Goal: Task Accomplishment & Management: Manage account settings

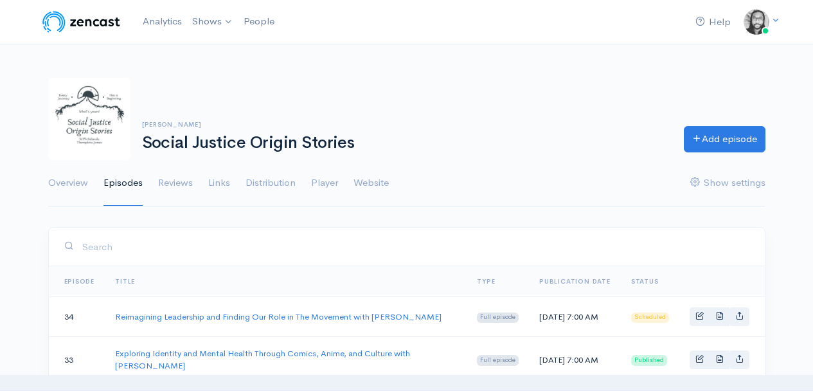
click at [487, 128] on h6 "[PERSON_NAME]" at bounding box center [405, 124] width 527 height 7
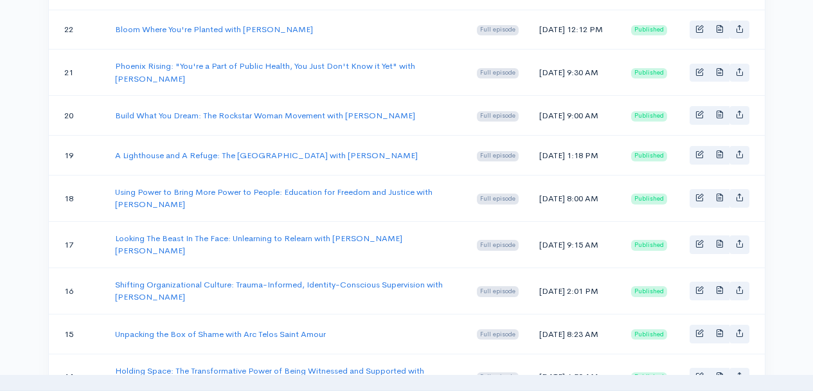
scroll to position [839, 0]
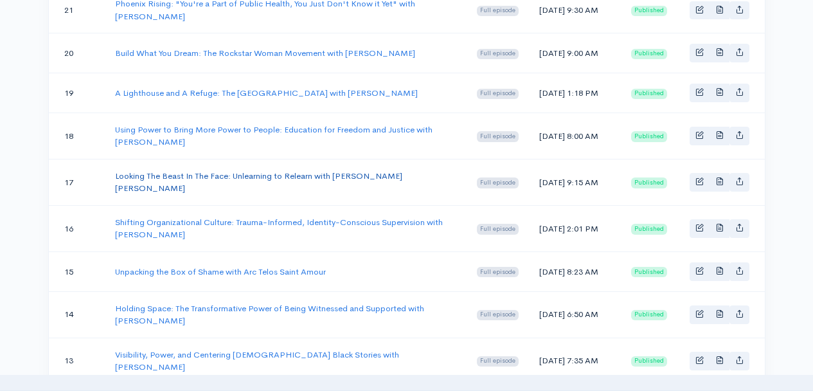
click at [398, 194] on link "Looking The Beast In The Face: Unlearning to Relearn with [PERSON_NAME] [PERSON…" at bounding box center [258, 182] width 287 height 24
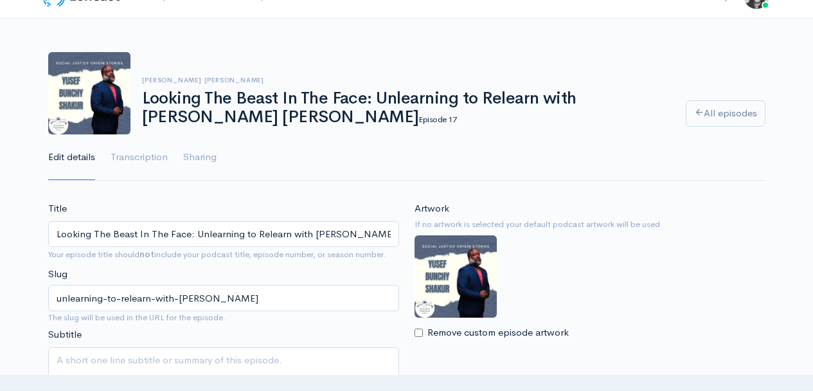
scroll to position [52, 0]
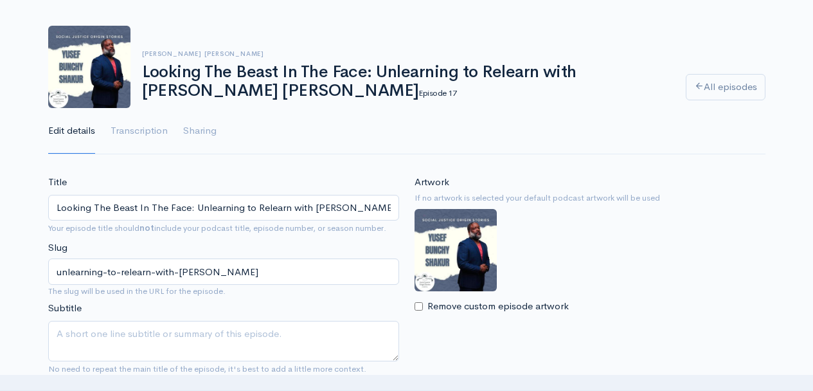
click at [455, 271] on img at bounding box center [456, 250] width 82 height 82
click at [457, 246] on img at bounding box center [456, 250] width 82 height 82
click at [418, 307] on input "Remove custom episode artwork" at bounding box center [419, 306] width 8 height 8
checkbox input "true"
click at [538, 331] on input "Choose file" at bounding box center [495, 334] width 161 height 26
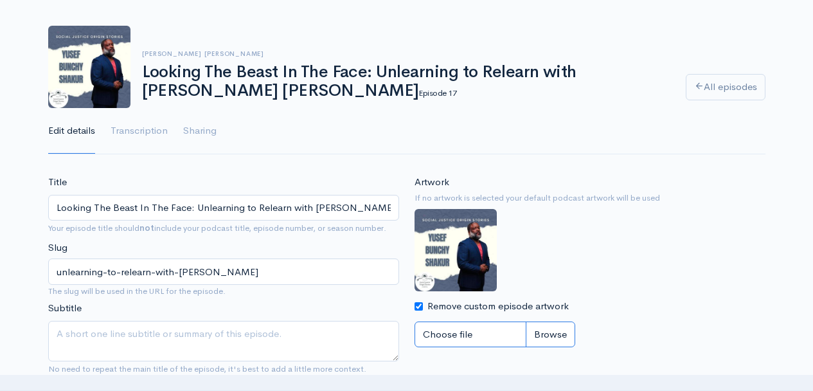
type input "C:\fakepath\[PERSON_NAME] [PERSON_NAME] sjos podcast cover (2).jpg"
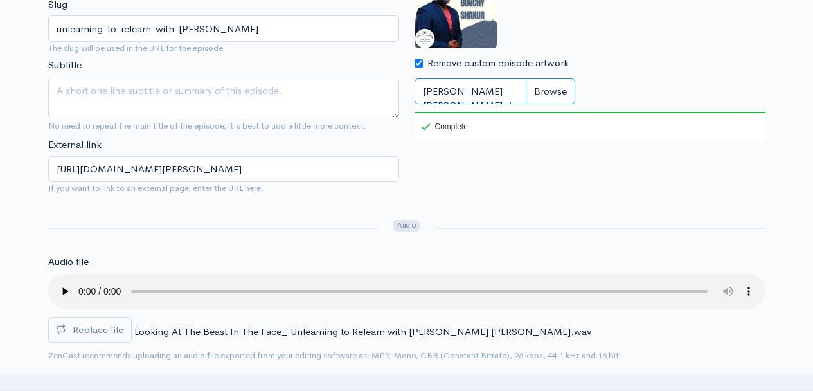
scroll to position [303, 0]
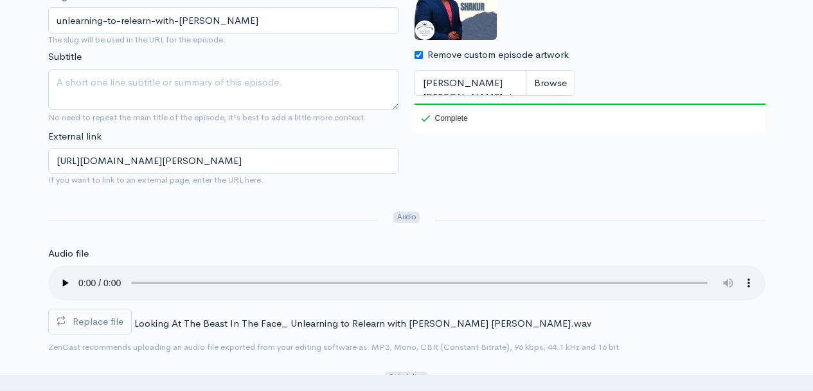
click at [418, 55] on input "Remove custom episode artwork" at bounding box center [419, 55] width 8 height 8
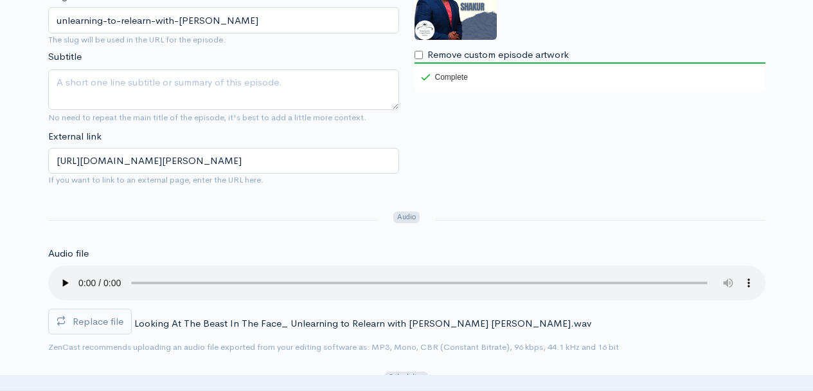
click at [418, 55] on input "Remove custom episode artwork" at bounding box center [419, 55] width 8 height 8
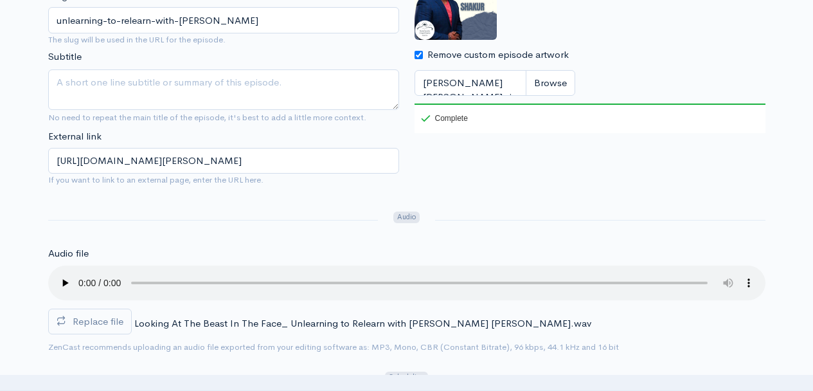
click at [421, 57] on input "Remove custom episode artwork" at bounding box center [419, 55] width 8 height 8
checkbox input "false"
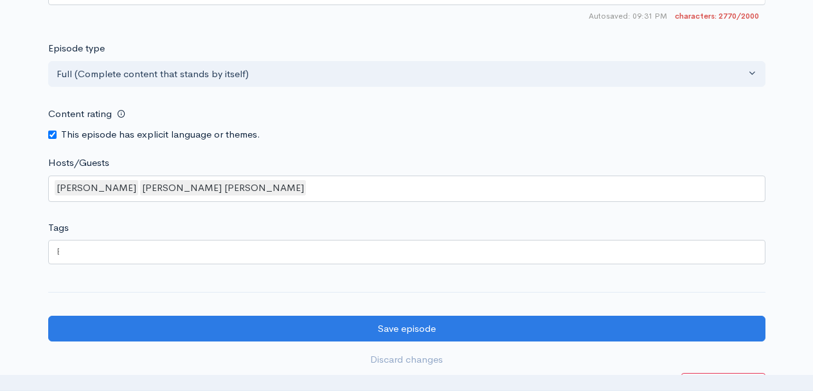
scroll to position [1728, 0]
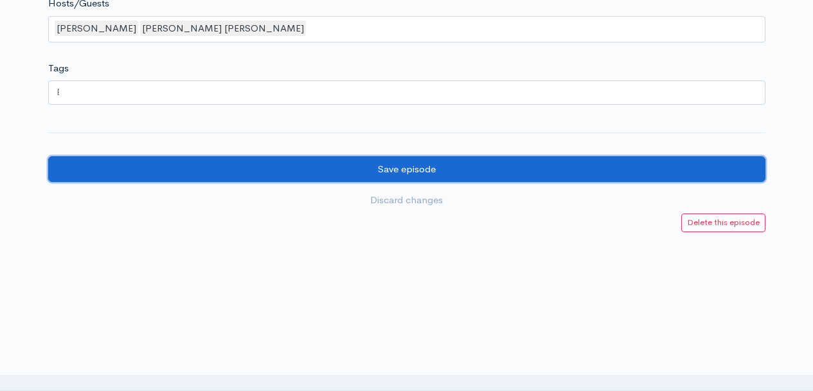
click at [445, 176] on input "Save episode" at bounding box center [407, 169] width 718 height 26
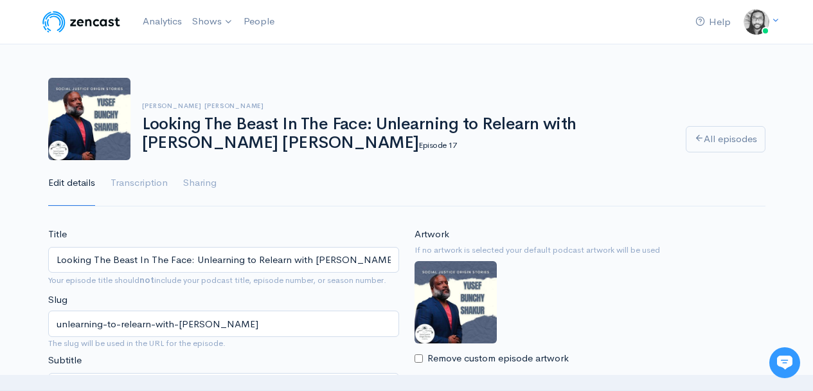
click at [713, 70] on div "Relando Thompkins-Jones, Yusef Bunchy Shakur Looking The Beast In The Face: Unl…" at bounding box center [407, 134] width 718 height 145
click at [649, 72] on div "Relando Thompkins-Jones, Yusef Bunchy Shakur Looking The Beast In The Face: Unl…" at bounding box center [407, 134] width 718 height 145
